Goal: Task Accomplishment & Management: Manage account settings

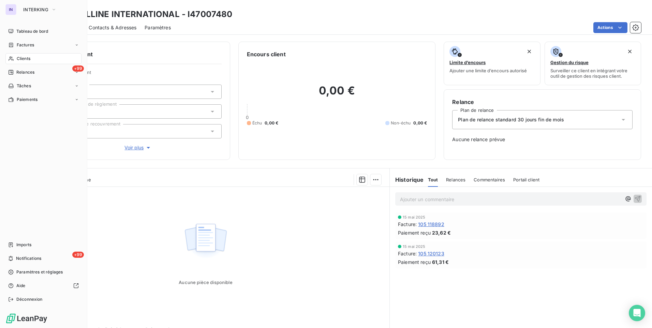
click at [26, 60] on span "Clients" at bounding box center [24, 59] width 14 height 6
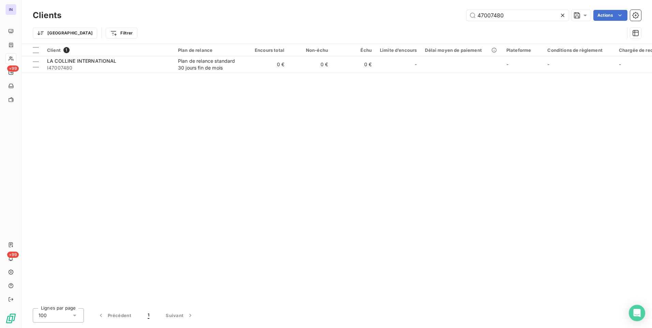
drag, startPoint x: 518, startPoint y: 13, endPoint x: 419, endPoint y: 7, distance: 98.8
click at [420, 7] on div "Clients 47007480 Actions Trier Filtrer" at bounding box center [337, 22] width 631 height 44
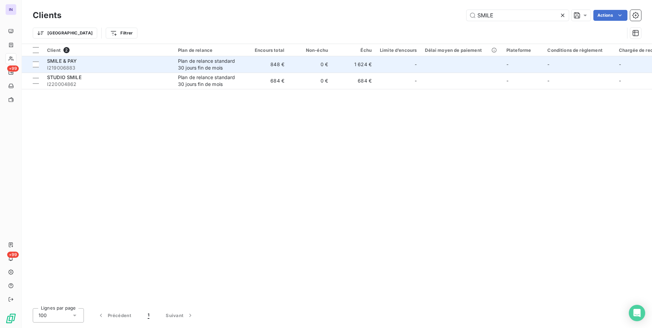
type input "SMILE"
click at [127, 70] on span "I219006883" at bounding box center [108, 67] width 123 height 7
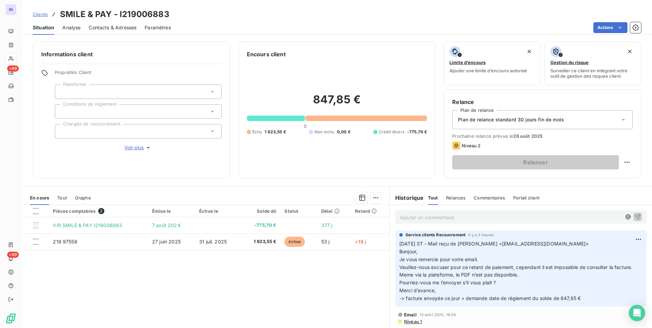
click at [105, 28] on span "Contacts & Adresses" at bounding box center [113, 27] width 48 height 7
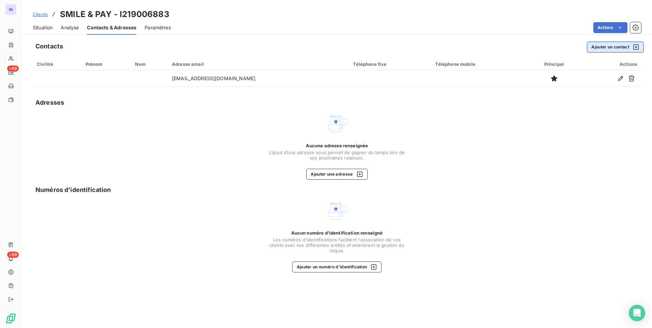
click at [601, 49] on button "Ajouter un contact" at bounding box center [615, 47] width 57 height 11
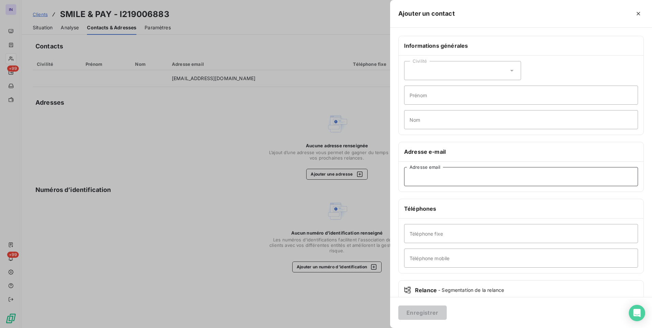
click at [427, 179] on input "Adresse email" at bounding box center [521, 176] width 234 height 19
paste input "[EMAIL_ADDRESS][DOMAIN_NAME]"
type input "[EMAIL_ADDRESS][DOMAIN_NAME]"
click at [435, 312] on button "Enregistrer" at bounding box center [423, 313] width 48 height 14
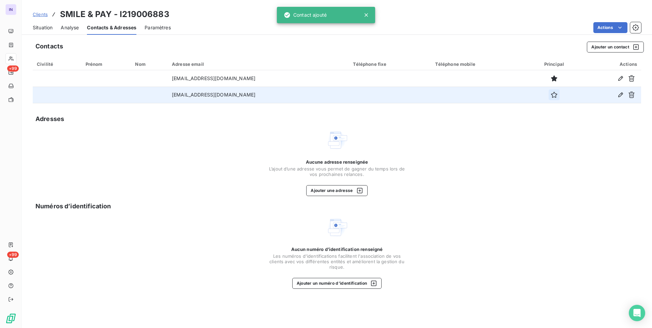
click at [551, 96] on icon "button" at bounding box center [554, 94] width 7 height 7
drag, startPoint x: 510, startPoint y: 192, endPoint x: 149, endPoint y: 127, distance: 366.6
click at [508, 191] on div "Aucune adresse renseignée L’ajout d’une adresse vous permet de gagner du temps …" at bounding box center [337, 162] width 609 height 67
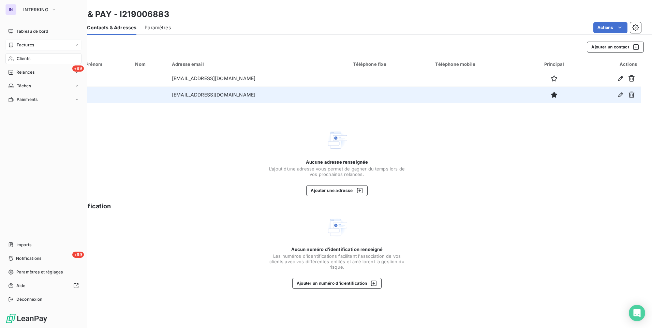
drag, startPoint x: 21, startPoint y: 29, endPoint x: 78, endPoint y: 49, distance: 60.2
click at [21, 29] on span "Tableau de bord" at bounding box center [32, 31] width 32 height 6
